Goal: Task Accomplishment & Management: Use online tool/utility

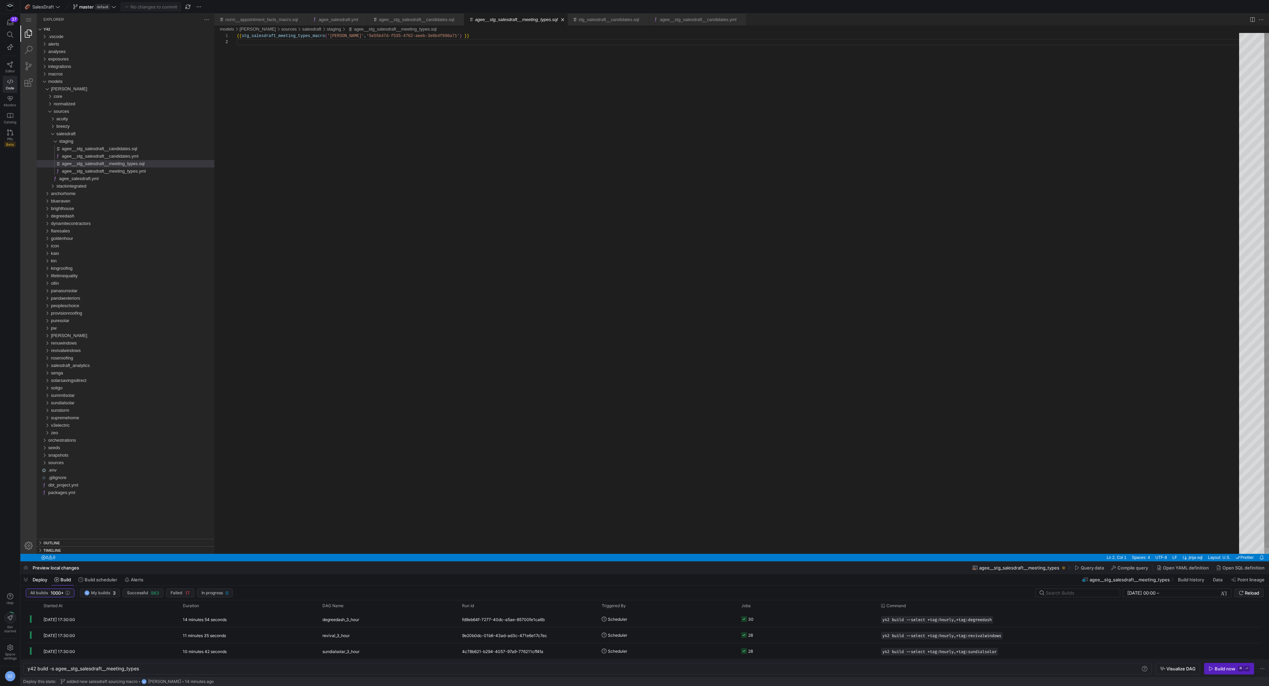
scroll to position [6, 0]
click at [189, 5] on span "button" at bounding box center [188, 7] width 8 height 8
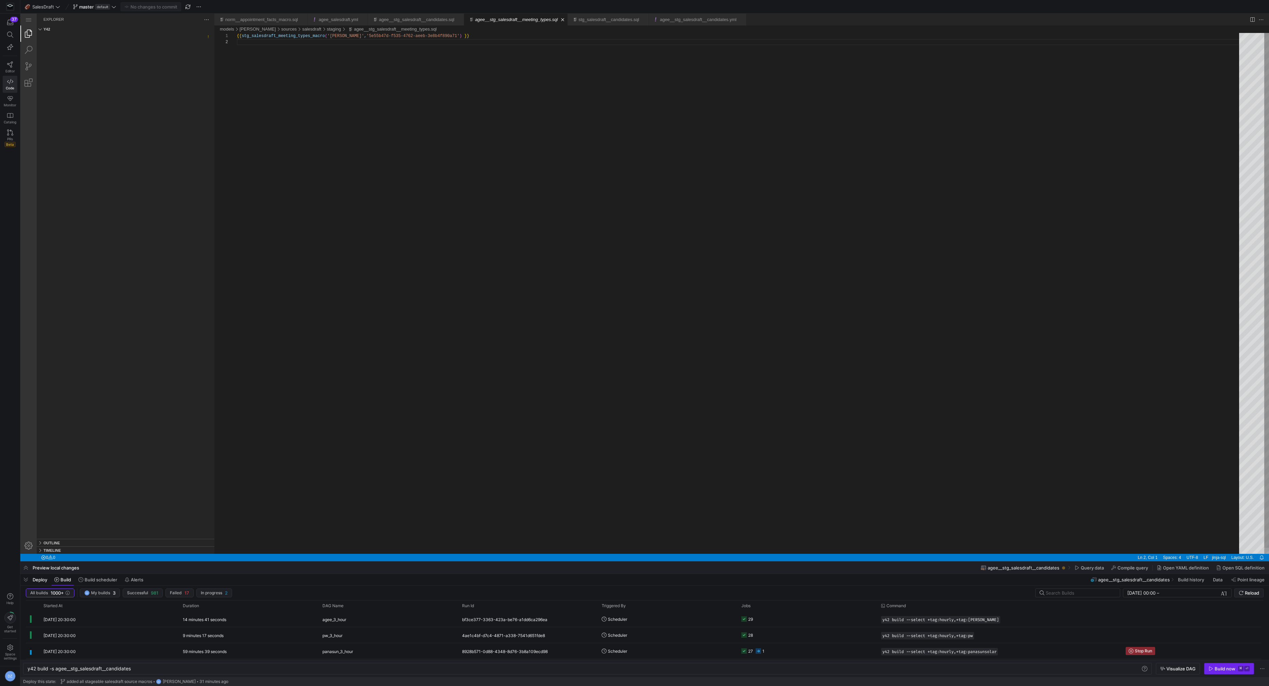
click at [1224, 668] on div "Build now" at bounding box center [1225, 668] width 21 height 5
click at [1226, 666] on div "Build now" at bounding box center [1225, 668] width 21 height 5
click at [1257, 591] on span "Reload" at bounding box center [1252, 592] width 14 height 5
click at [1247, 594] on span "Reload" at bounding box center [1252, 592] width 14 height 5
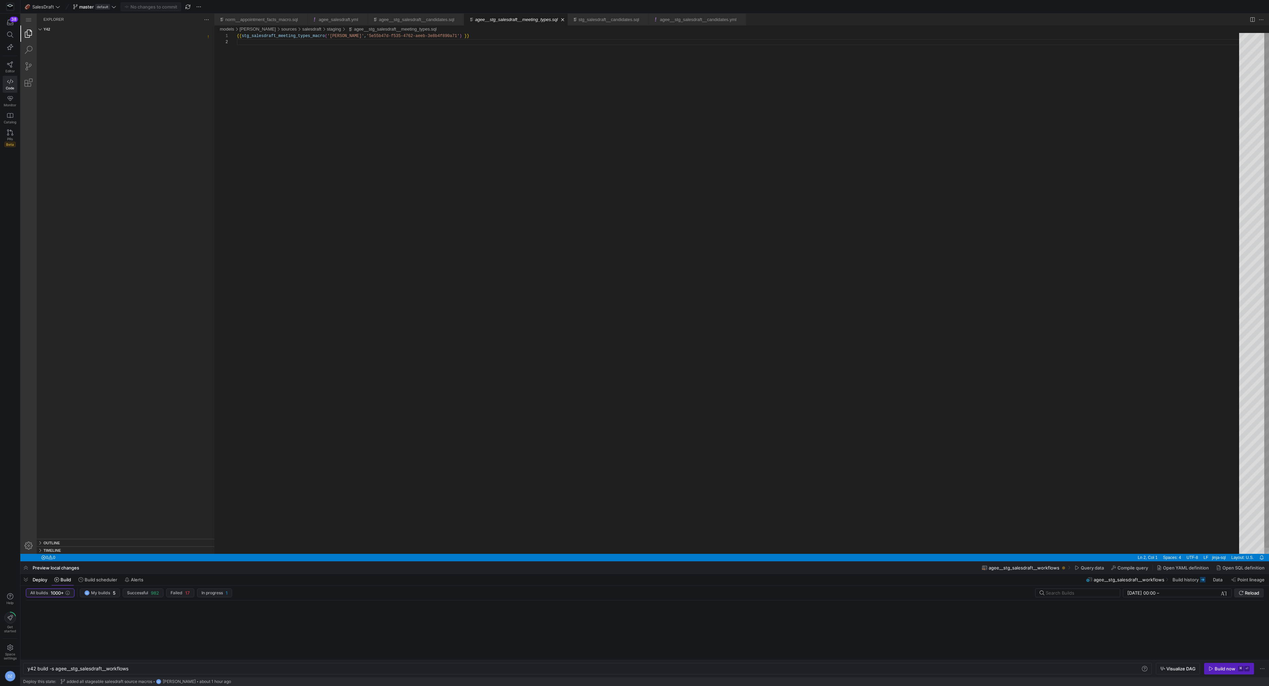
click at [1247, 594] on span "Reload" at bounding box center [1252, 592] width 14 height 5
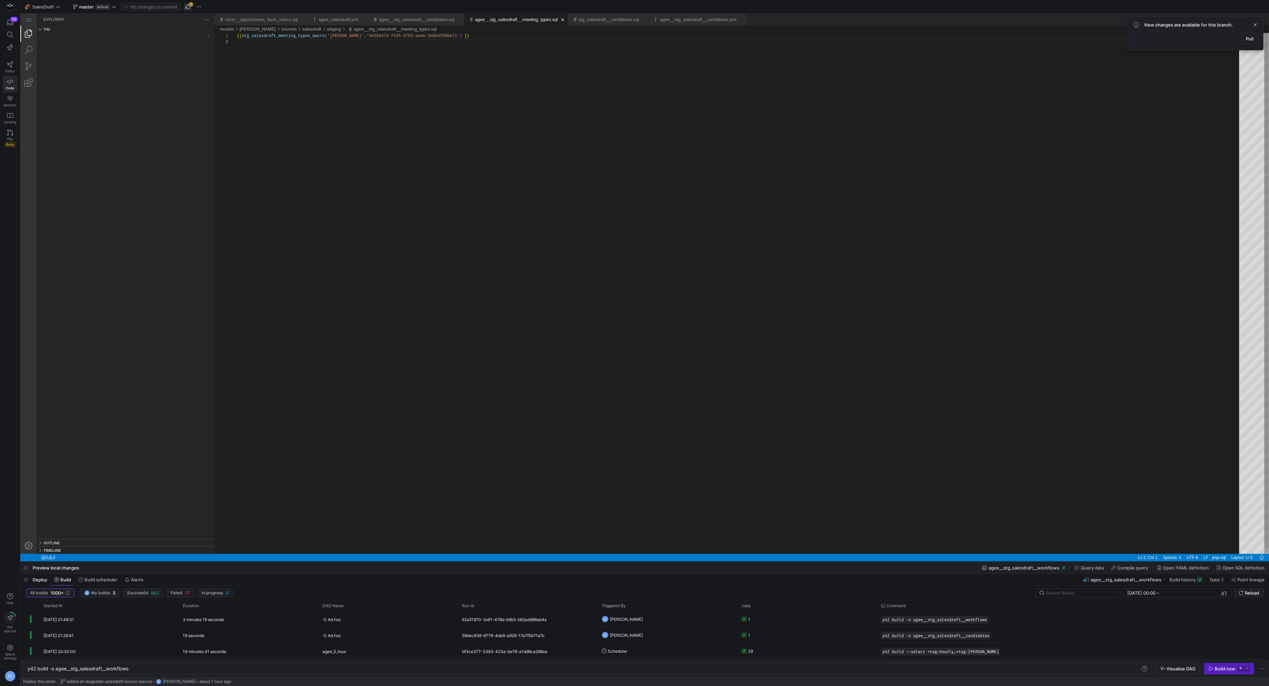
click at [190, 5] on span "button" at bounding box center [188, 7] width 8 height 8
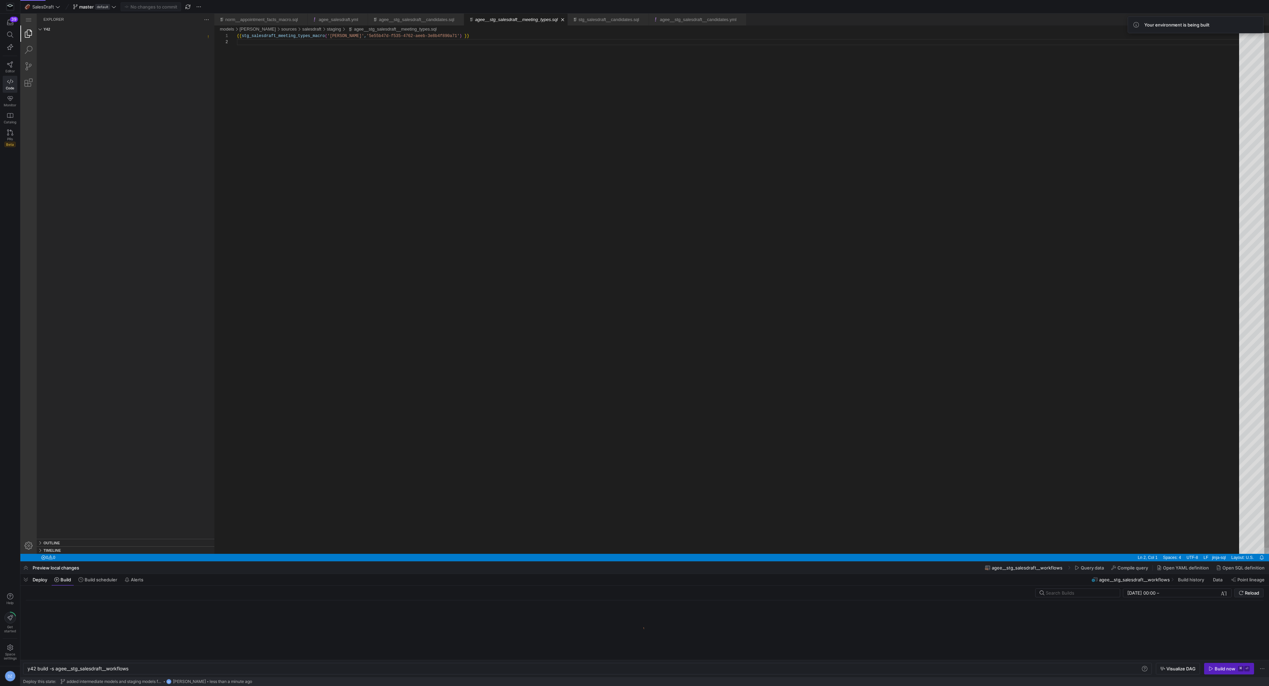
type textarea "y42 build -s agee__stg_salesdraft__candidates"
